Goal: Task Accomplishment & Management: Manage account settings

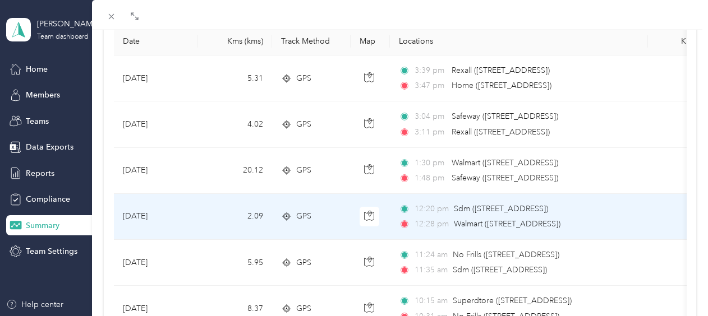
scroll to position [112, 0]
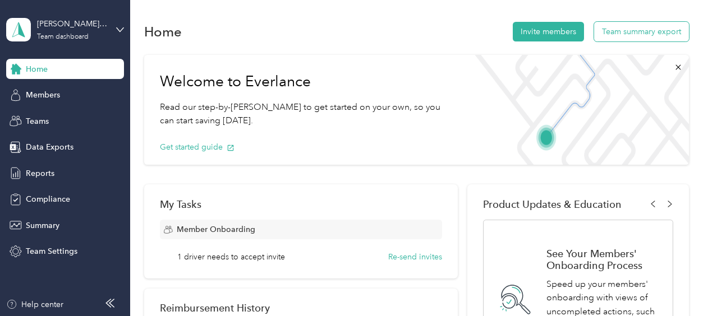
click at [626, 29] on button "Team summary export" at bounding box center [641, 32] width 95 height 20
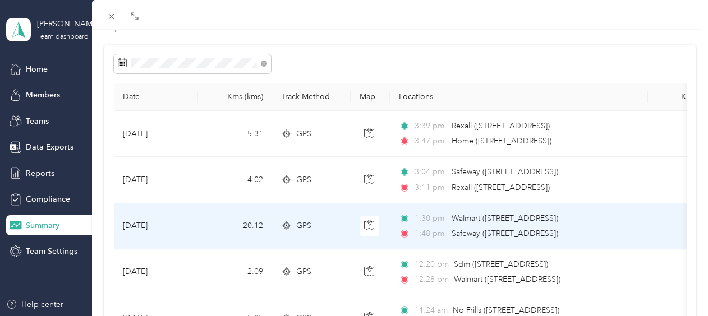
scroll to position [56, 0]
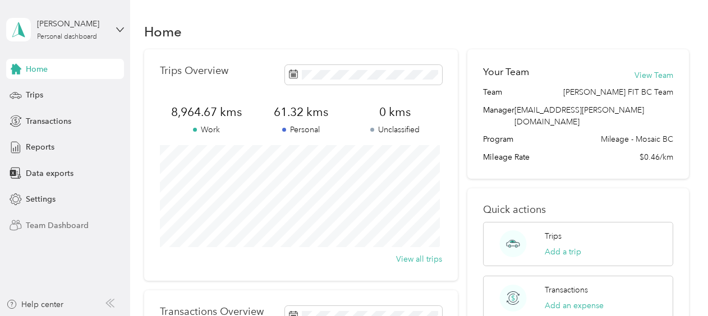
click at [45, 224] on span "Team Dashboard" at bounding box center [57, 226] width 63 height 12
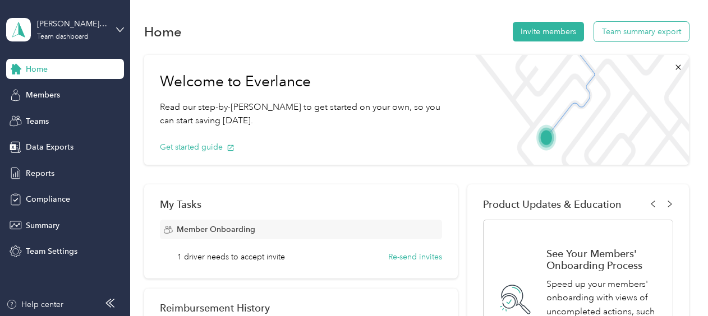
click at [645, 33] on button "Team summary export" at bounding box center [641, 32] width 95 height 20
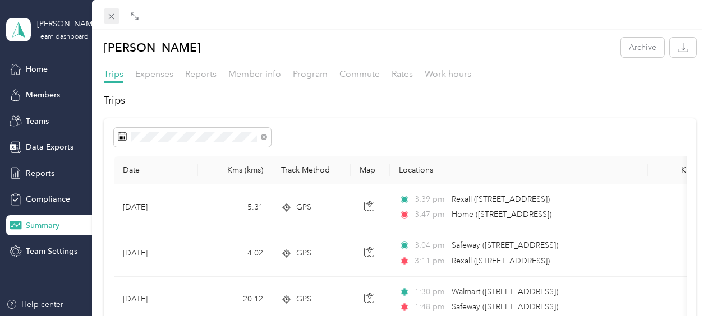
click at [111, 14] on icon at bounding box center [112, 17] width 10 height 10
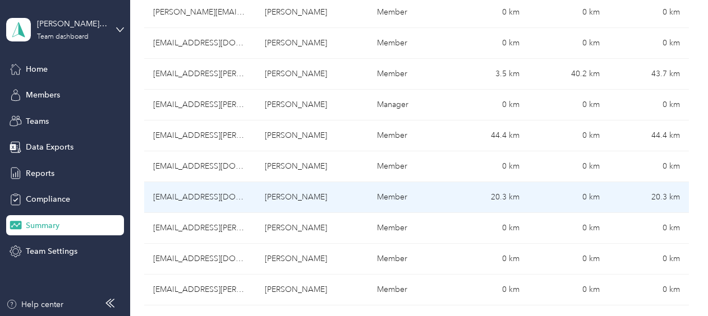
scroll to position [841, 0]
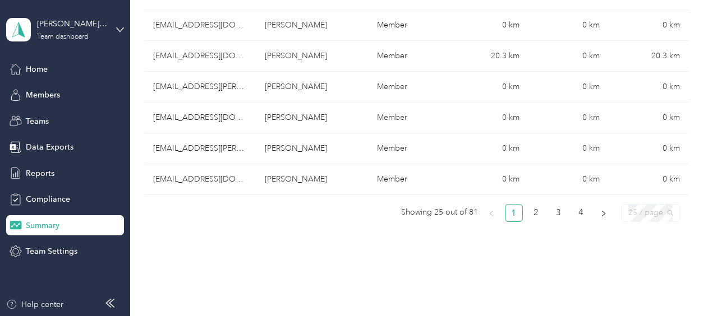
click at [666, 207] on span "25 / page" at bounding box center [650, 213] width 45 height 17
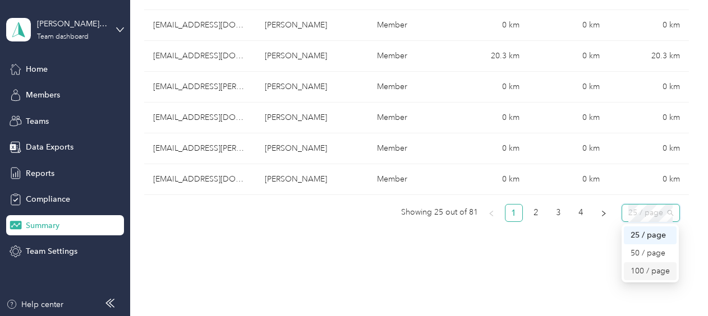
click at [639, 266] on div "100 / page" at bounding box center [650, 271] width 40 height 12
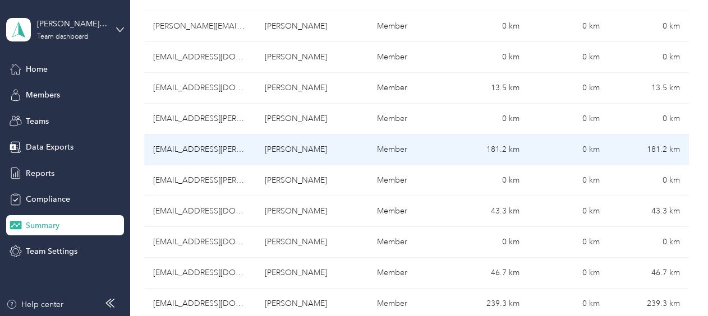
scroll to position [1290, 0]
